Goal: Find specific page/section: Find specific page/section

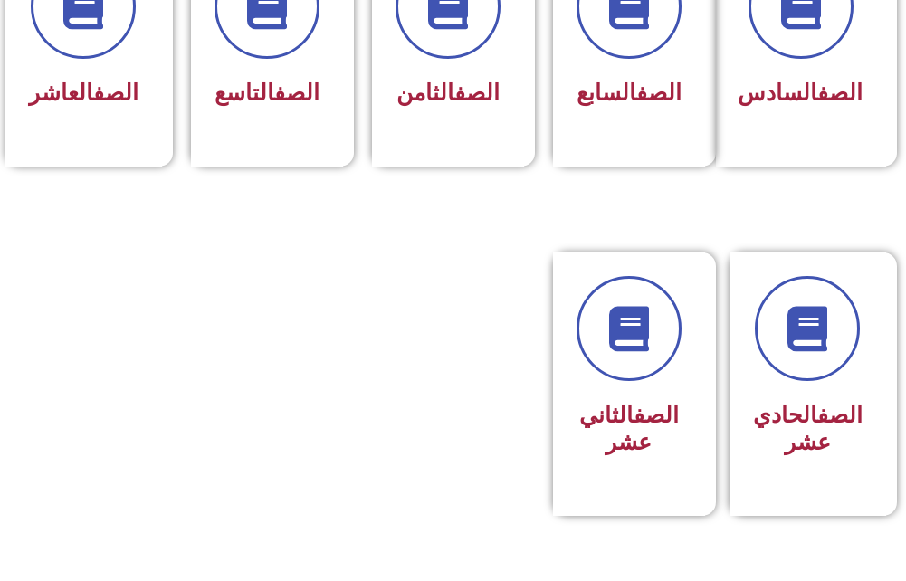
scroll to position [1177, 0]
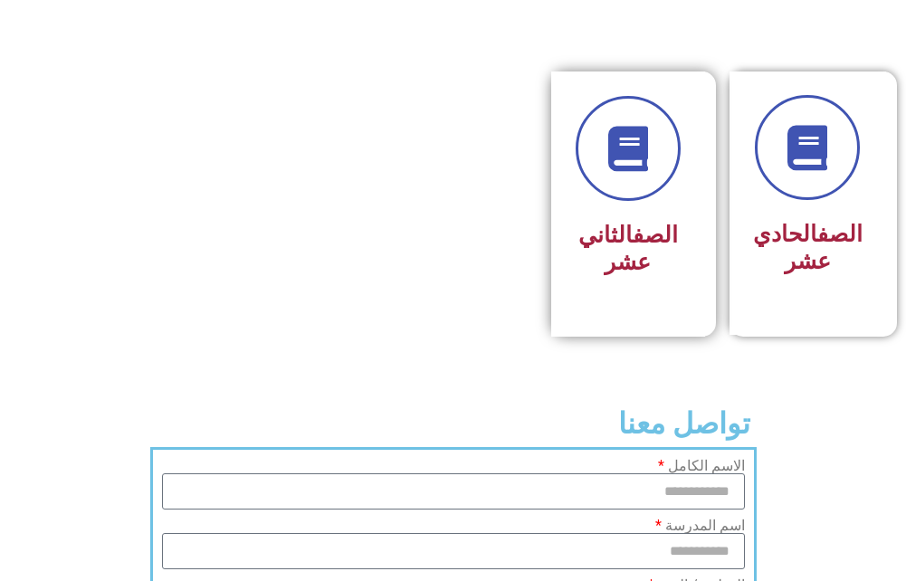
click at [610, 258] on h3 "الصف الثاني عشر" at bounding box center [628, 249] width 105 height 54
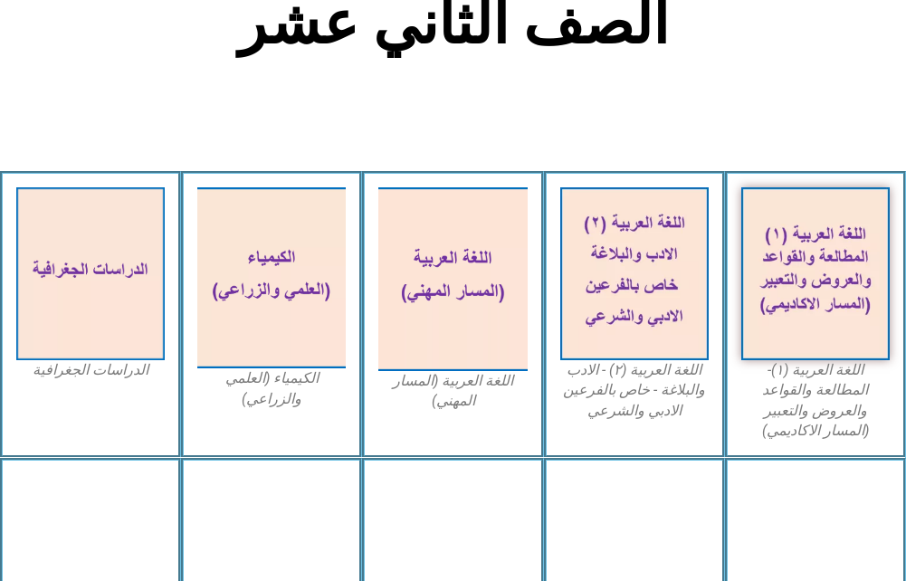
scroll to position [362, 0]
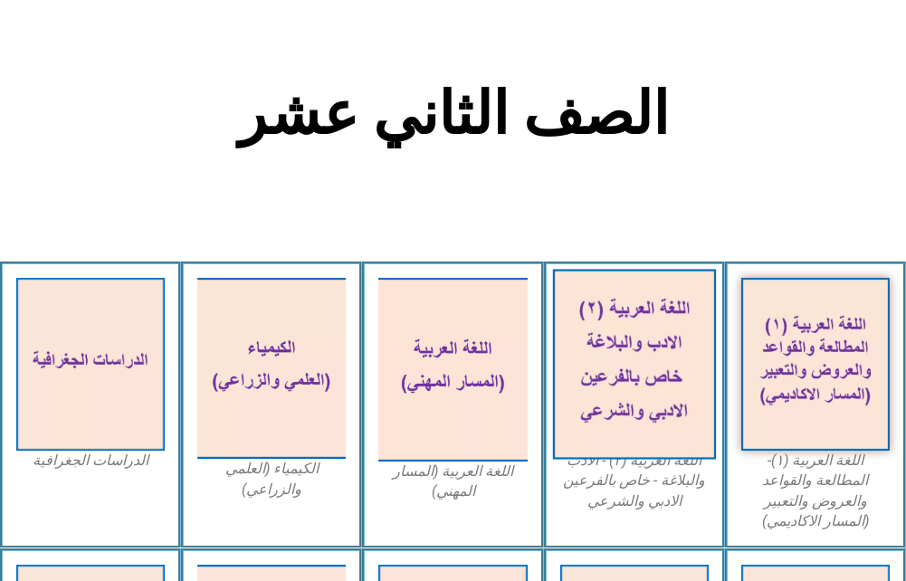
click at [686, 350] on img at bounding box center [634, 365] width 164 height 190
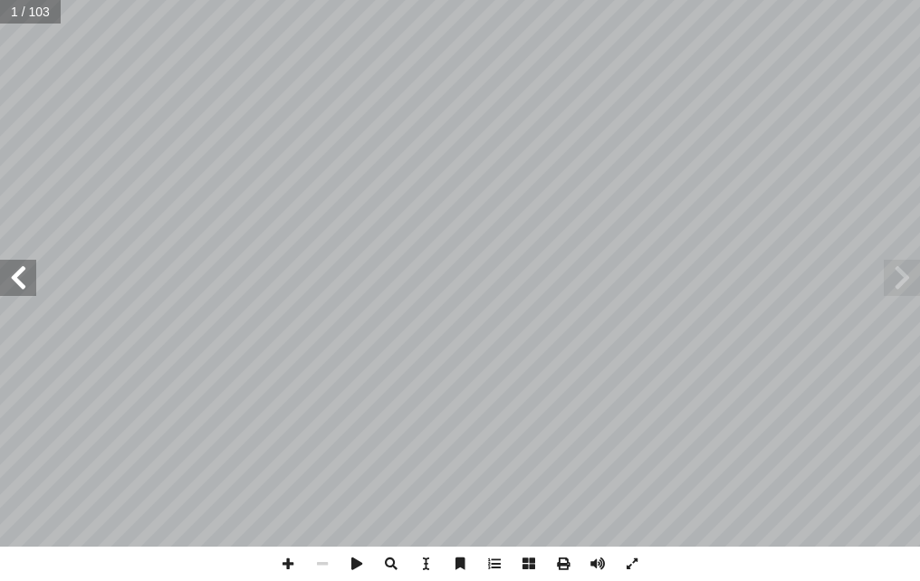
click at [8, 282] on span at bounding box center [18, 278] width 36 height 36
click at [29, 277] on span at bounding box center [18, 278] width 36 height 36
click at [292, 560] on span at bounding box center [288, 564] width 34 height 34
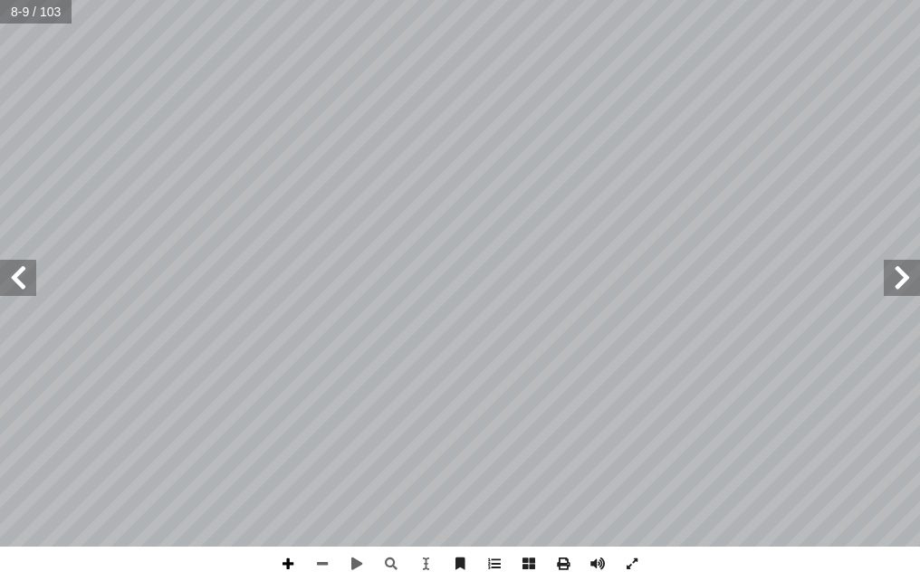
click at [297, 558] on span at bounding box center [288, 564] width 34 height 34
click at [325, 559] on span at bounding box center [322, 564] width 34 height 34
click at [17, 282] on span at bounding box center [18, 278] width 36 height 36
